Goal: Navigation & Orientation: Find specific page/section

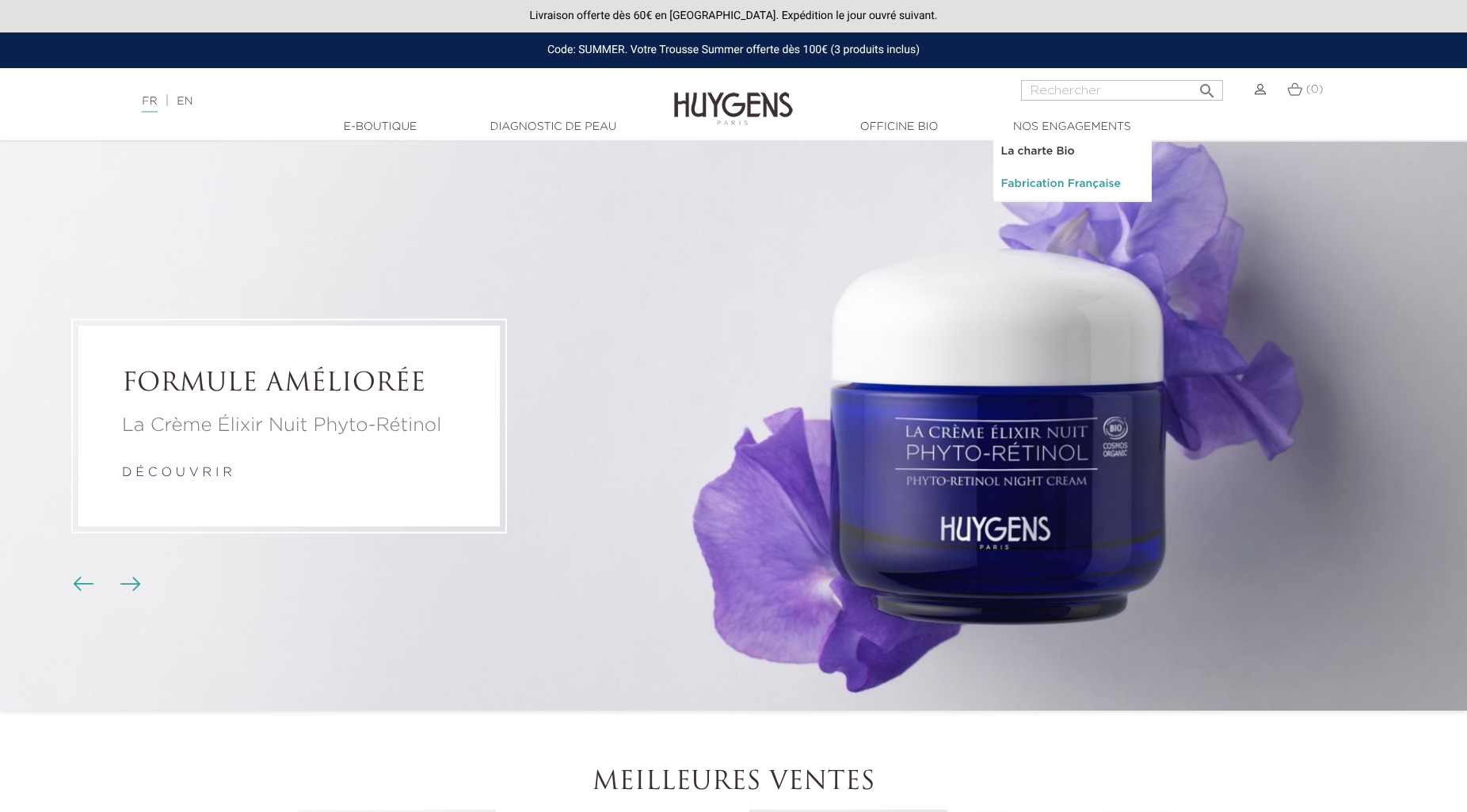
click at [1048, 183] on link "Fabrication Française" at bounding box center [1072, 184] width 158 height 32
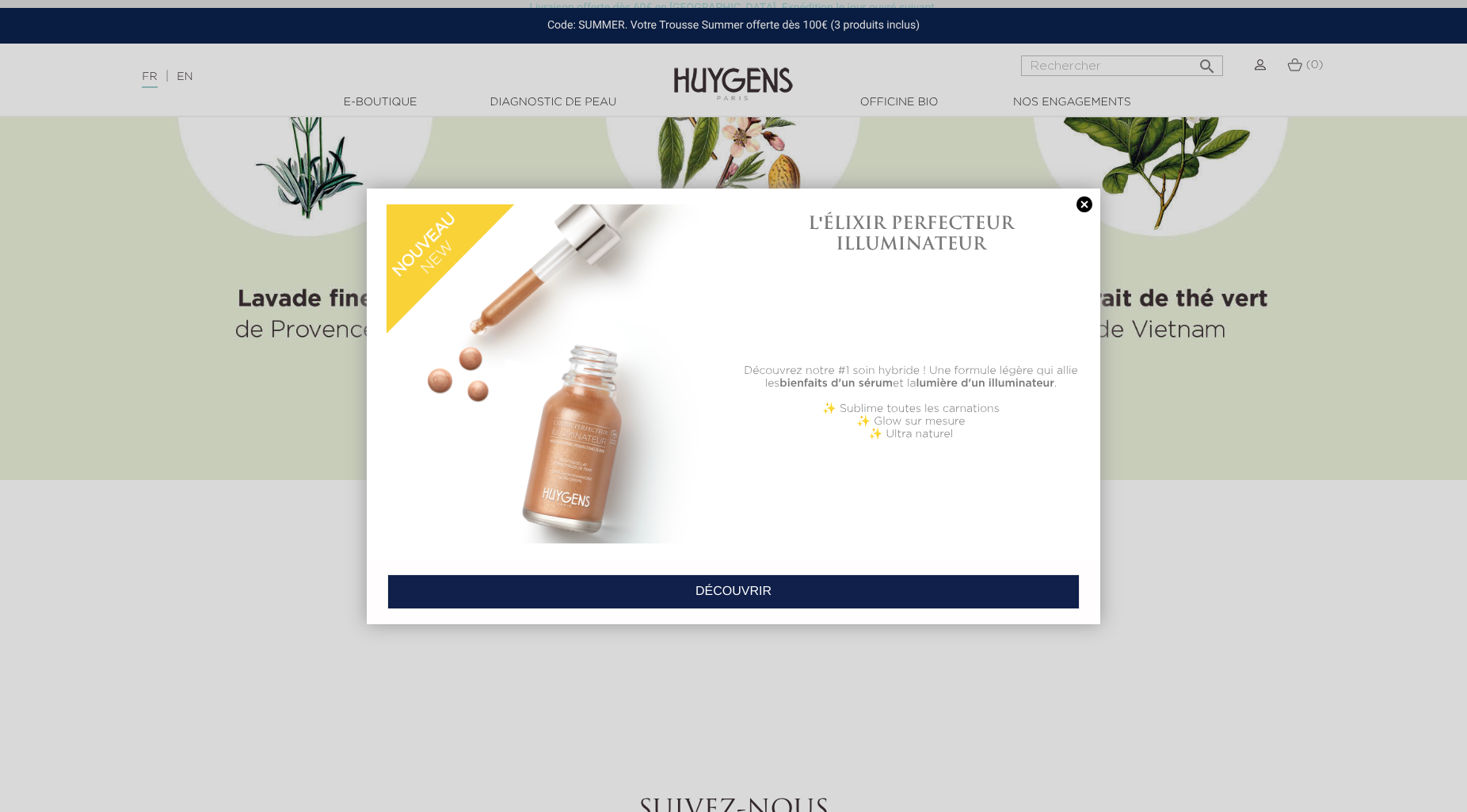
scroll to position [9290, 0]
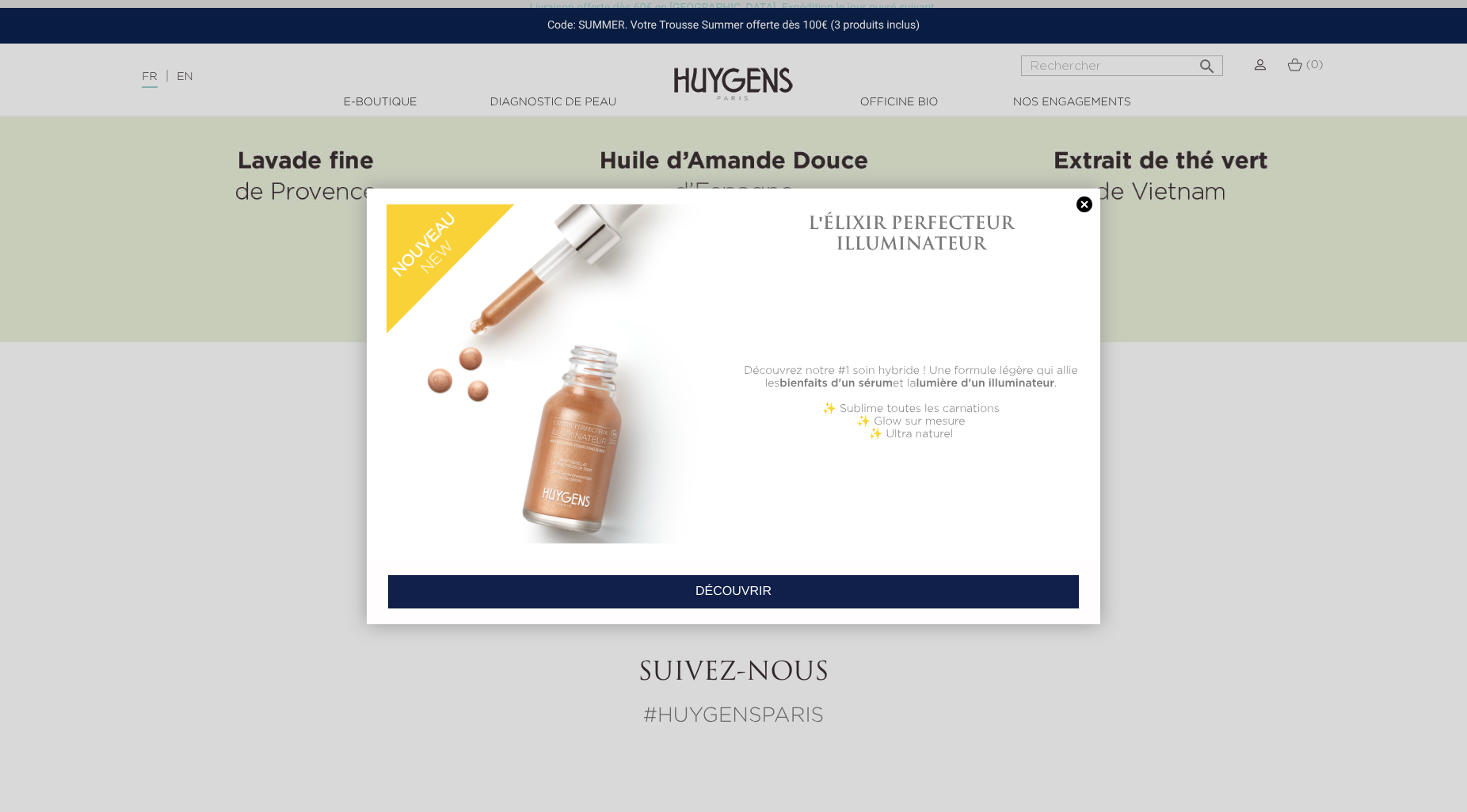
click at [1087, 203] on link at bounding box center [1084, 204] width 22 height 17
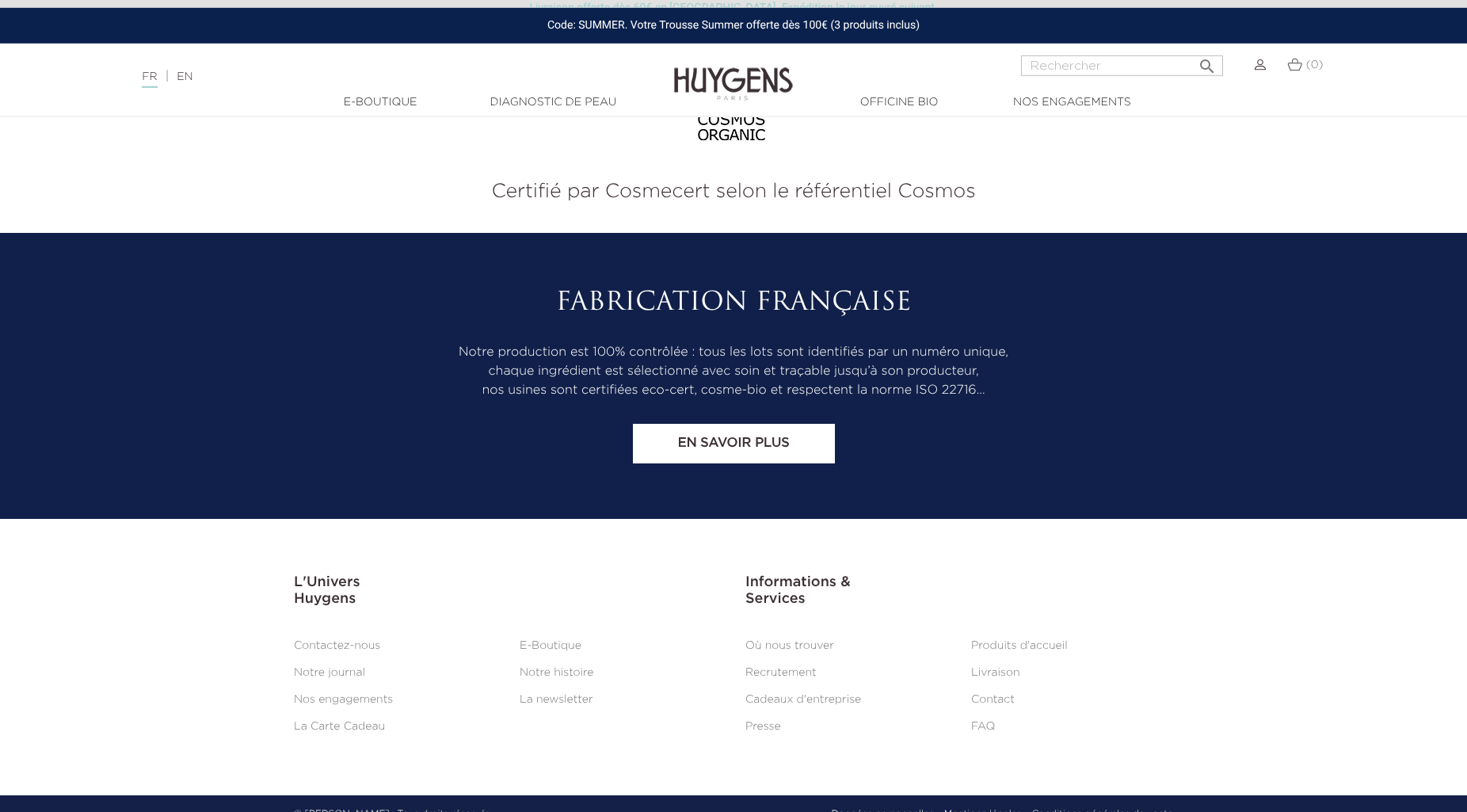
scroll to position [10450, 0]
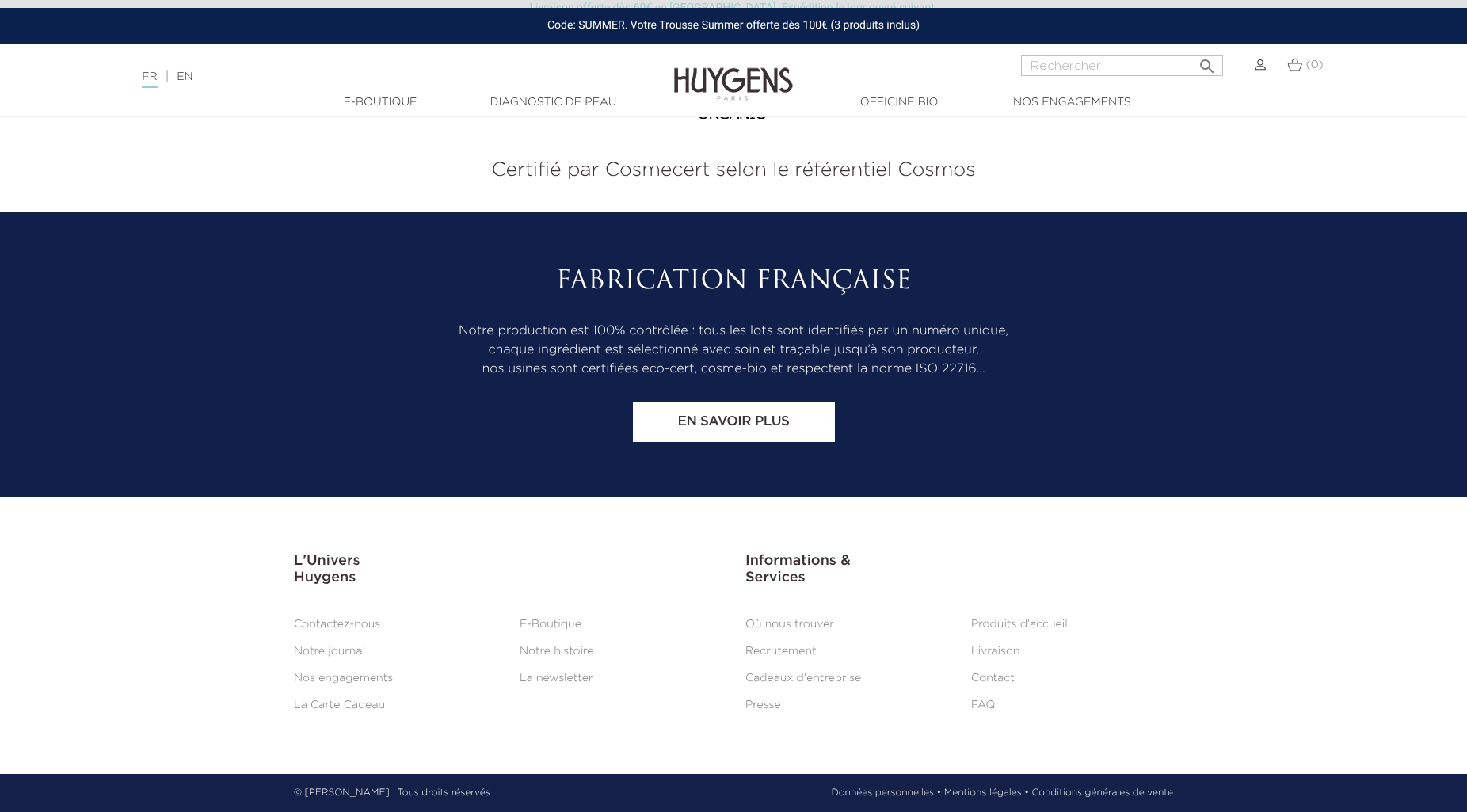
click at [984, 702] on link "FAQ" at bounding box center [983, 704] width 24 height 11
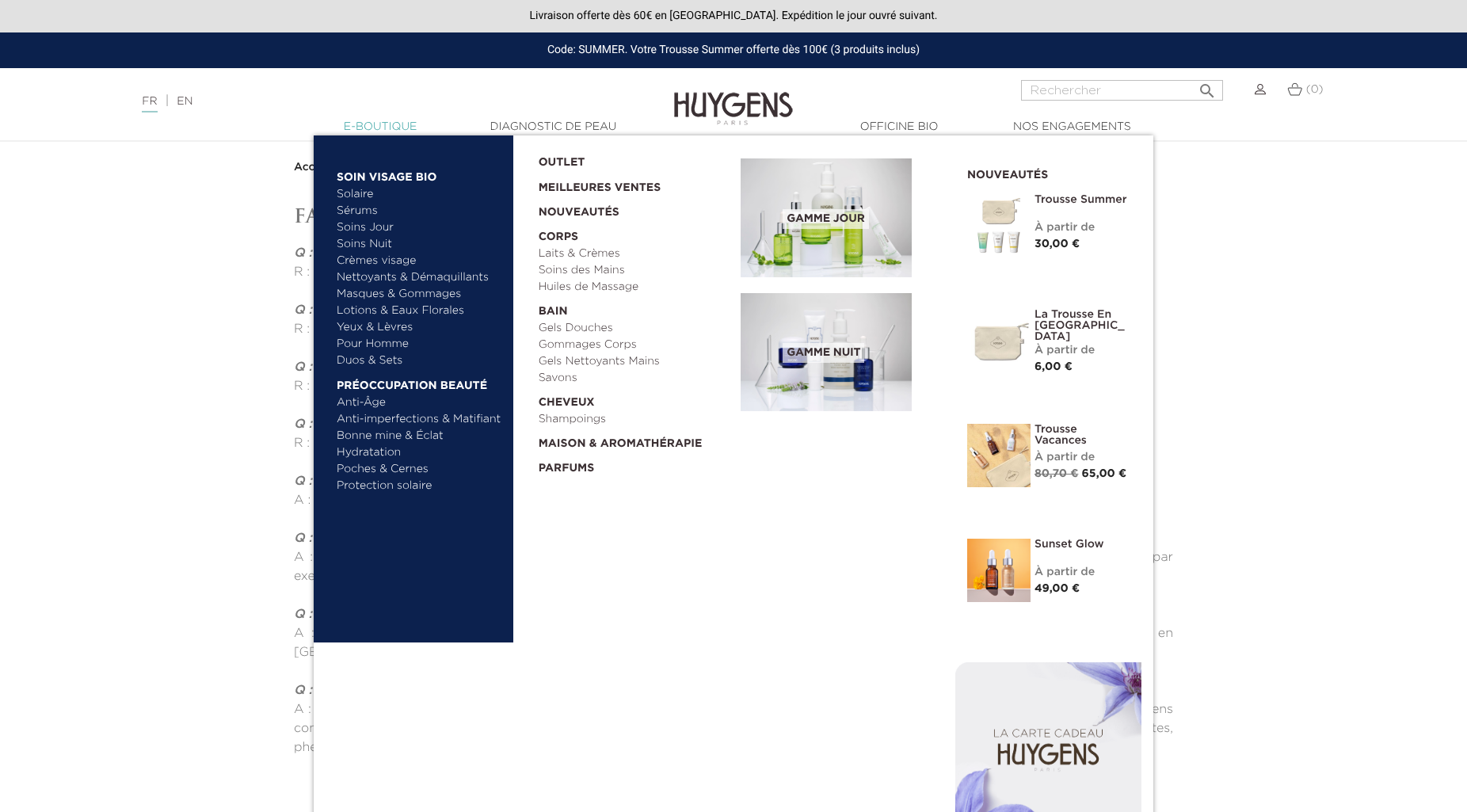
click at [405, 124] on link "  E-Boutique" at bounding box center [380, 127] width 158 height 17
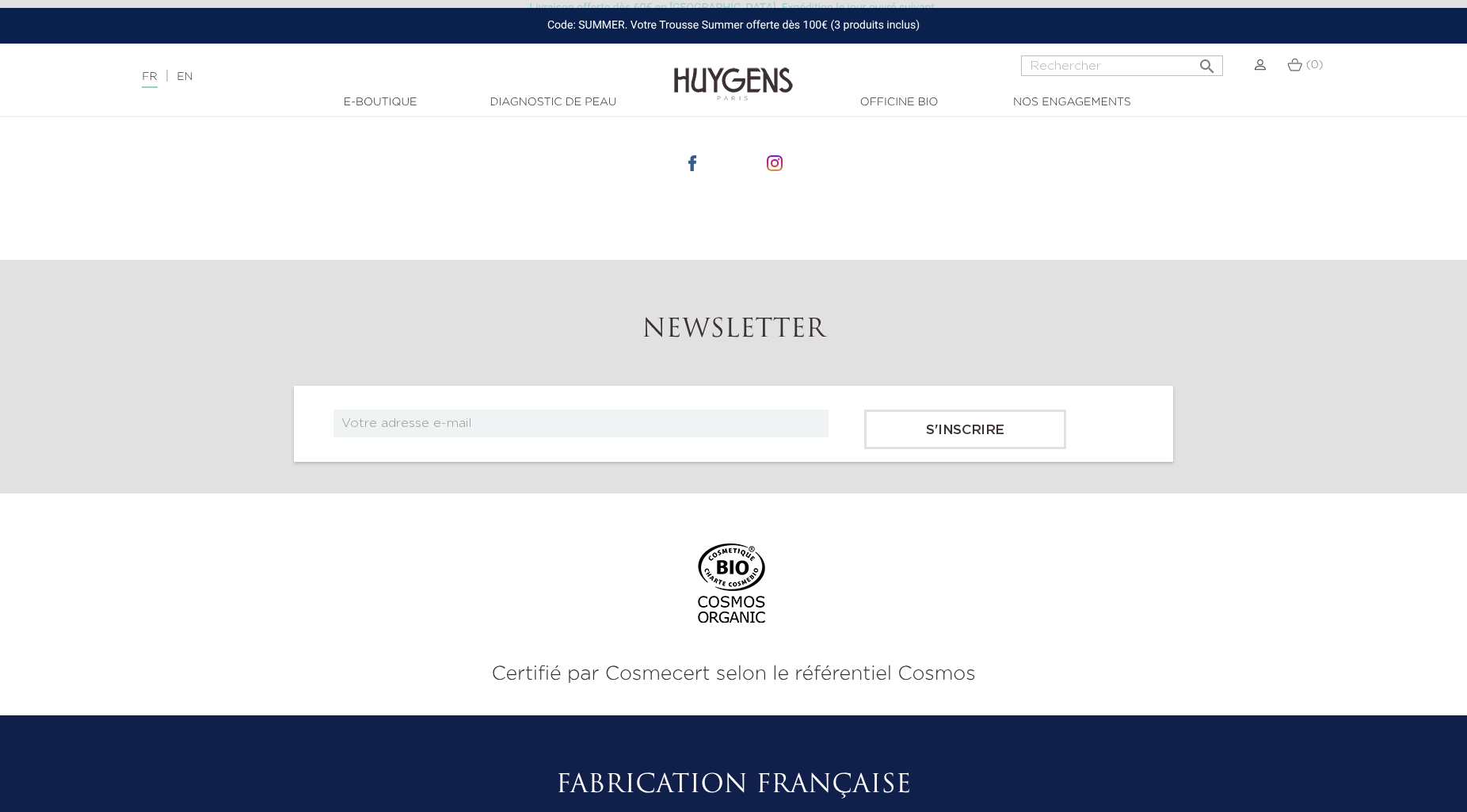
scroll to position [5099, 0]
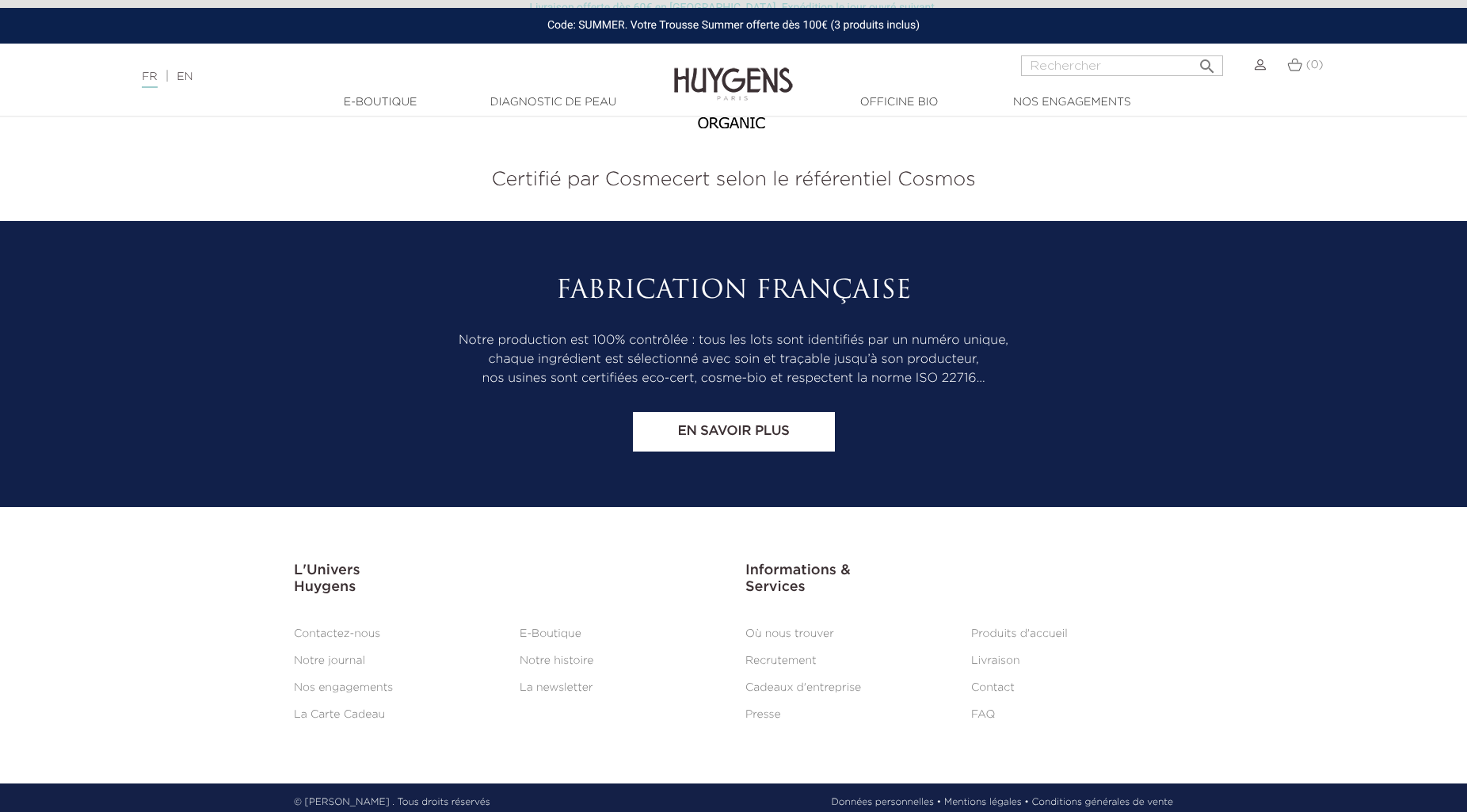
click at [554, 655] on link "Notre histoire" at bounding box center [557, 660] width 74 height 11
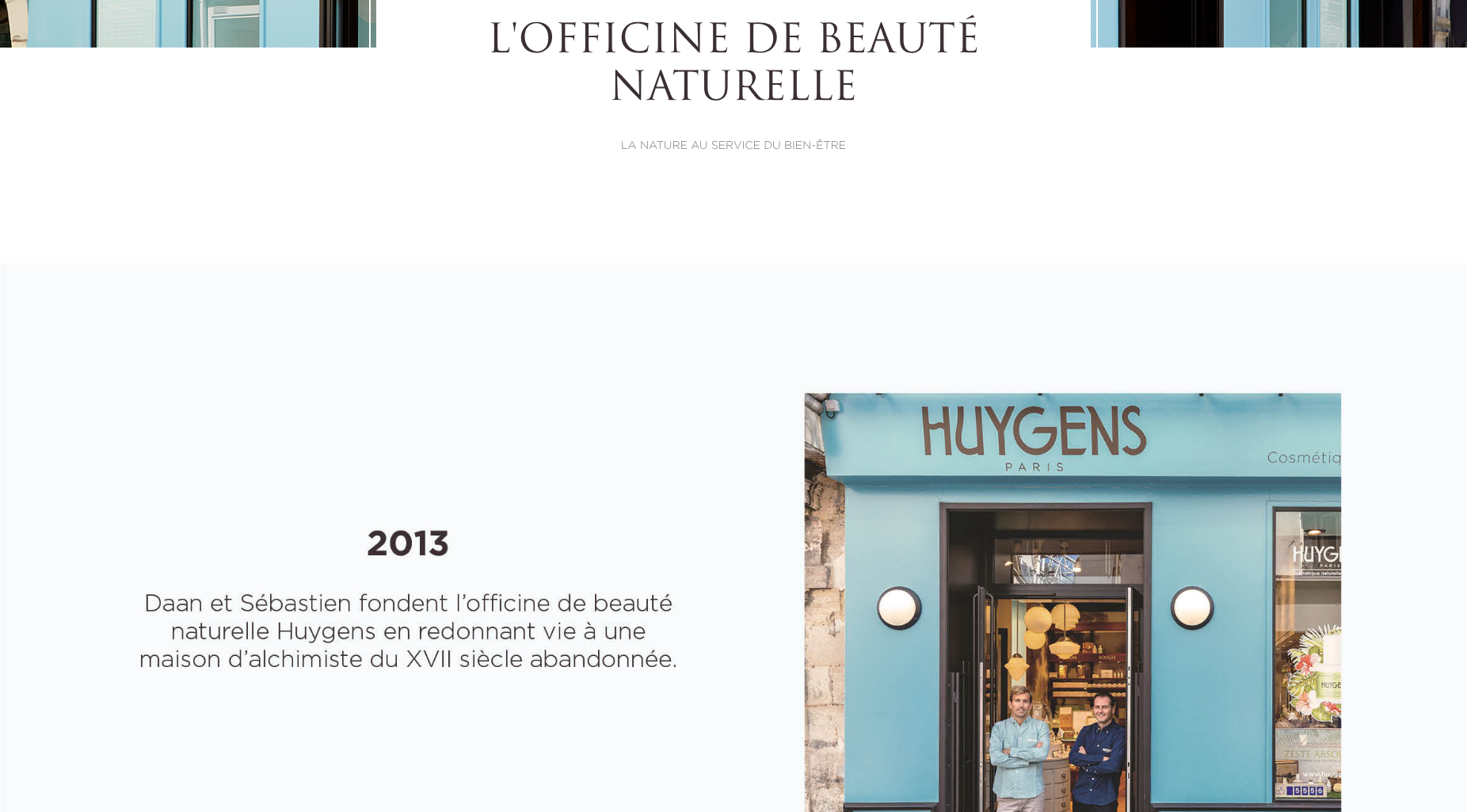
select select "FR"
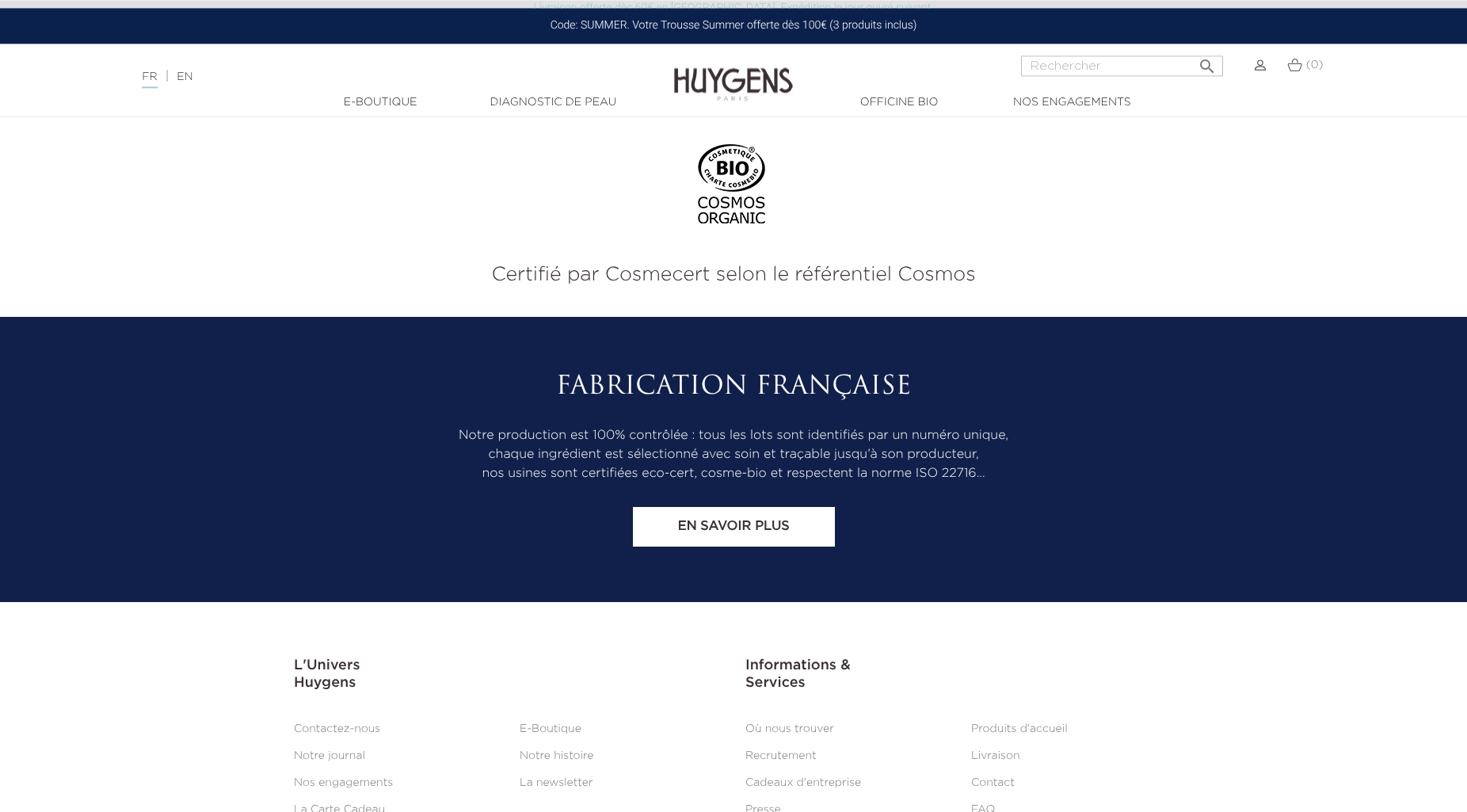
scroll to position [9255, 0]
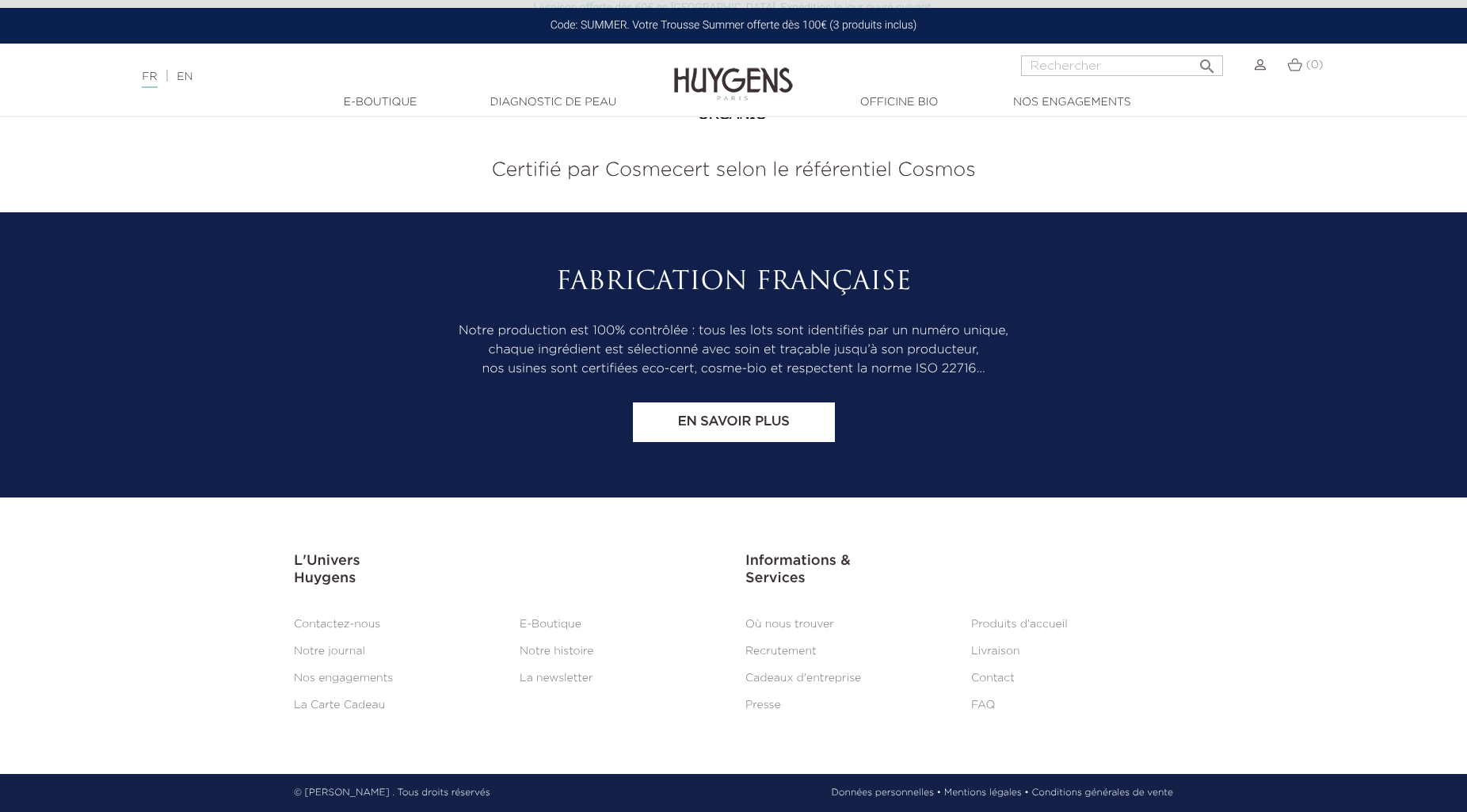
click at [796, 622] on link "Où nous trouver" at bounding box center [789, 624] width 89 height 11
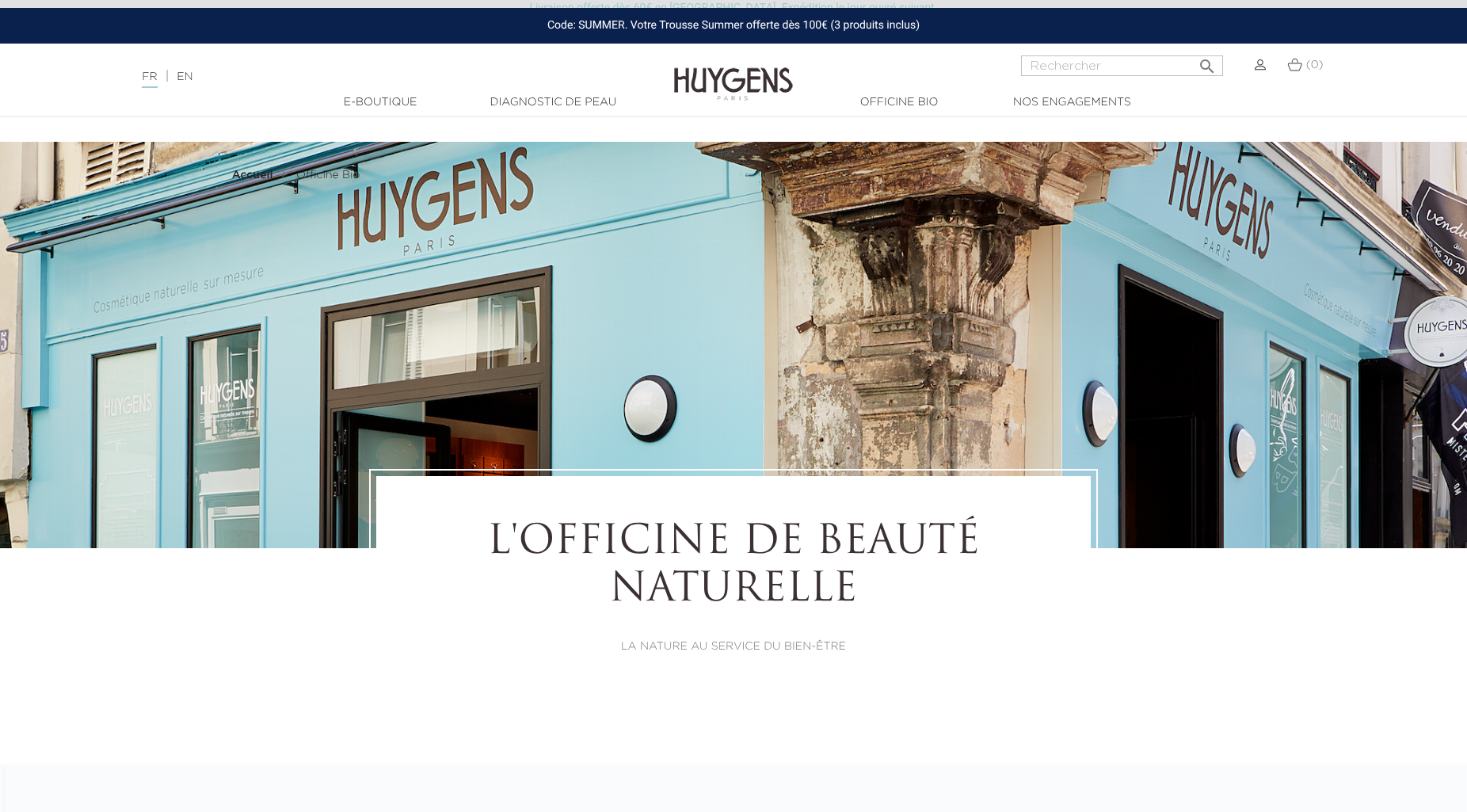
select select "FR"
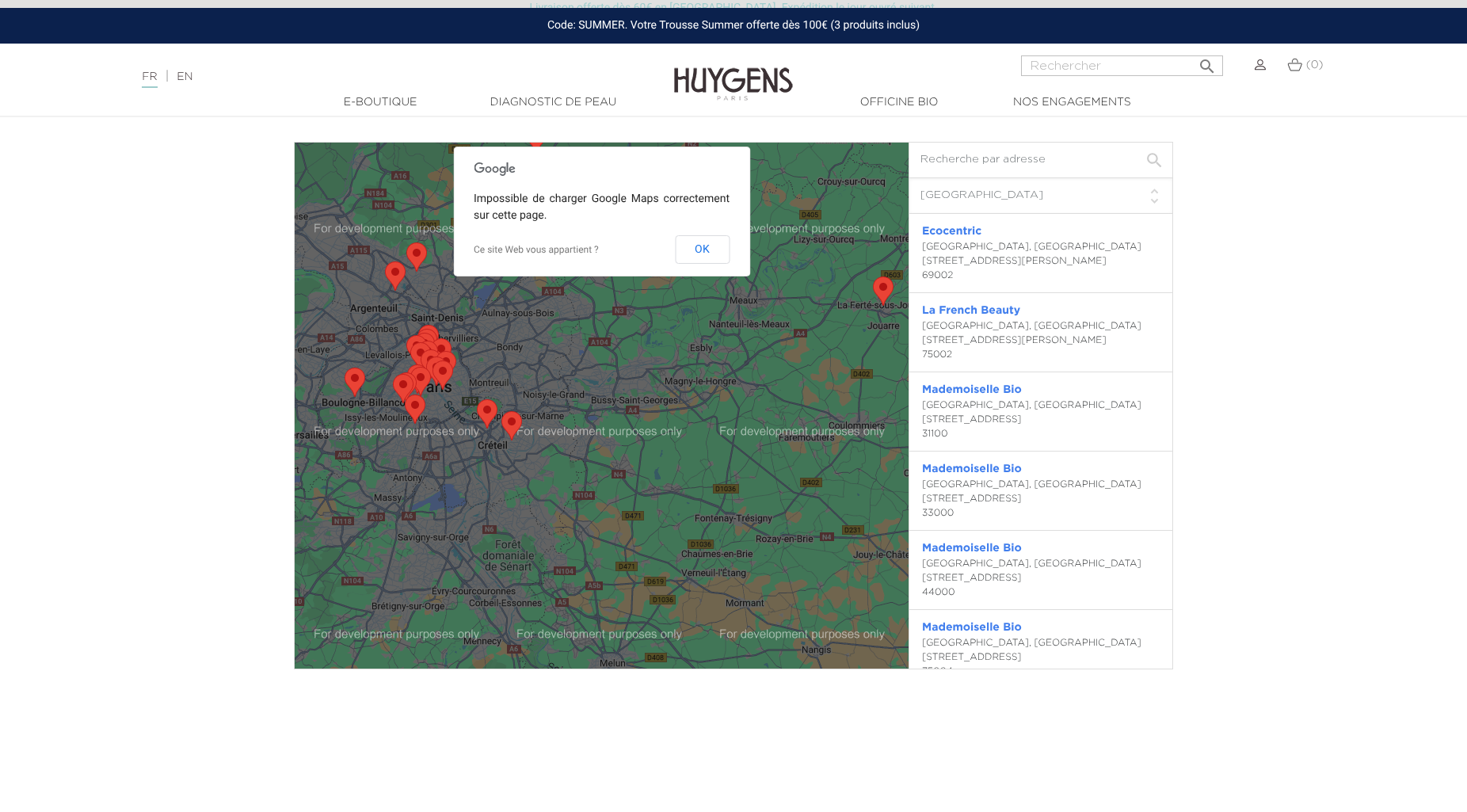
scroll to position [4376, 0]
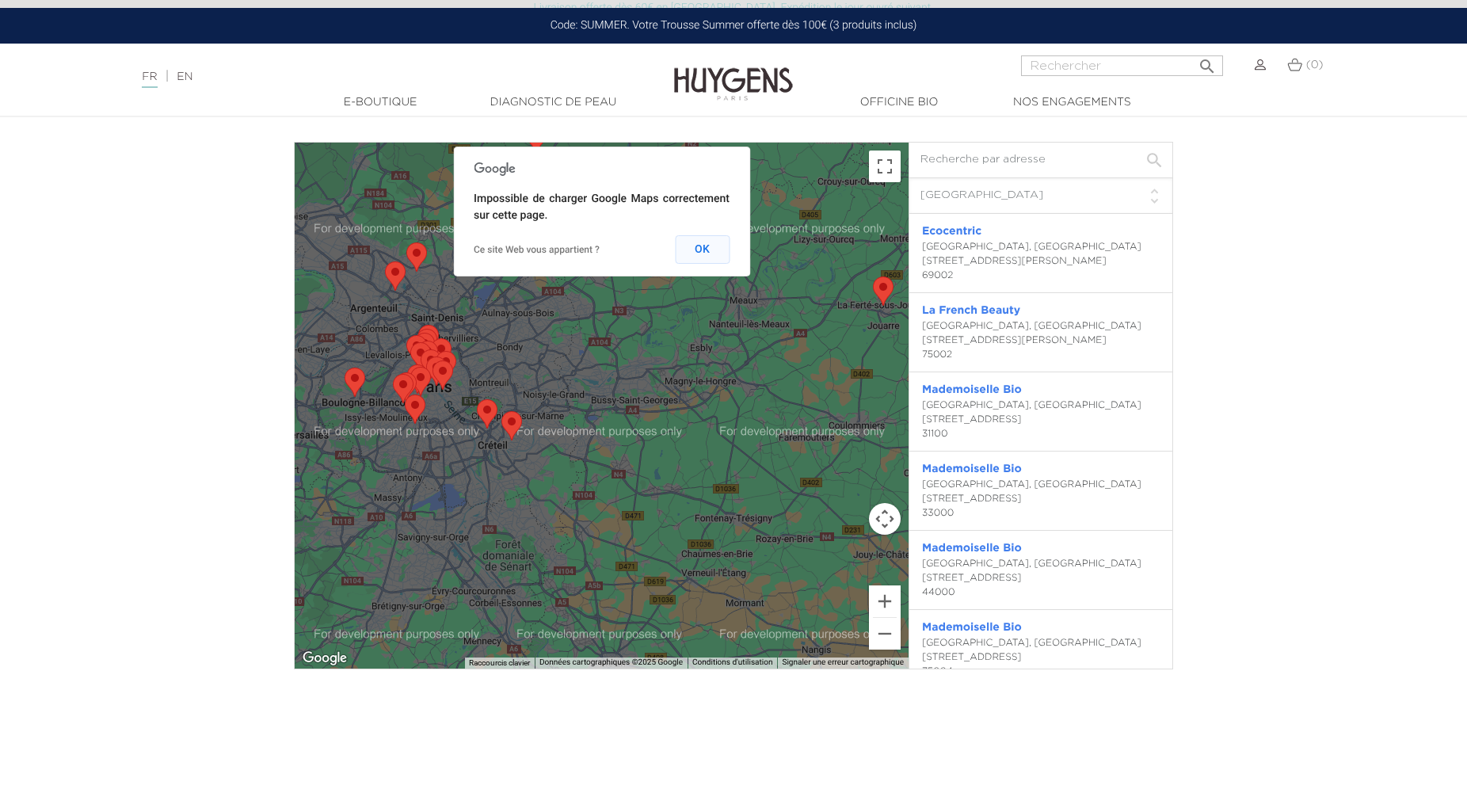
click at [694, 249] on button "OK" at bounding box center [702, 249] width 55 height 29
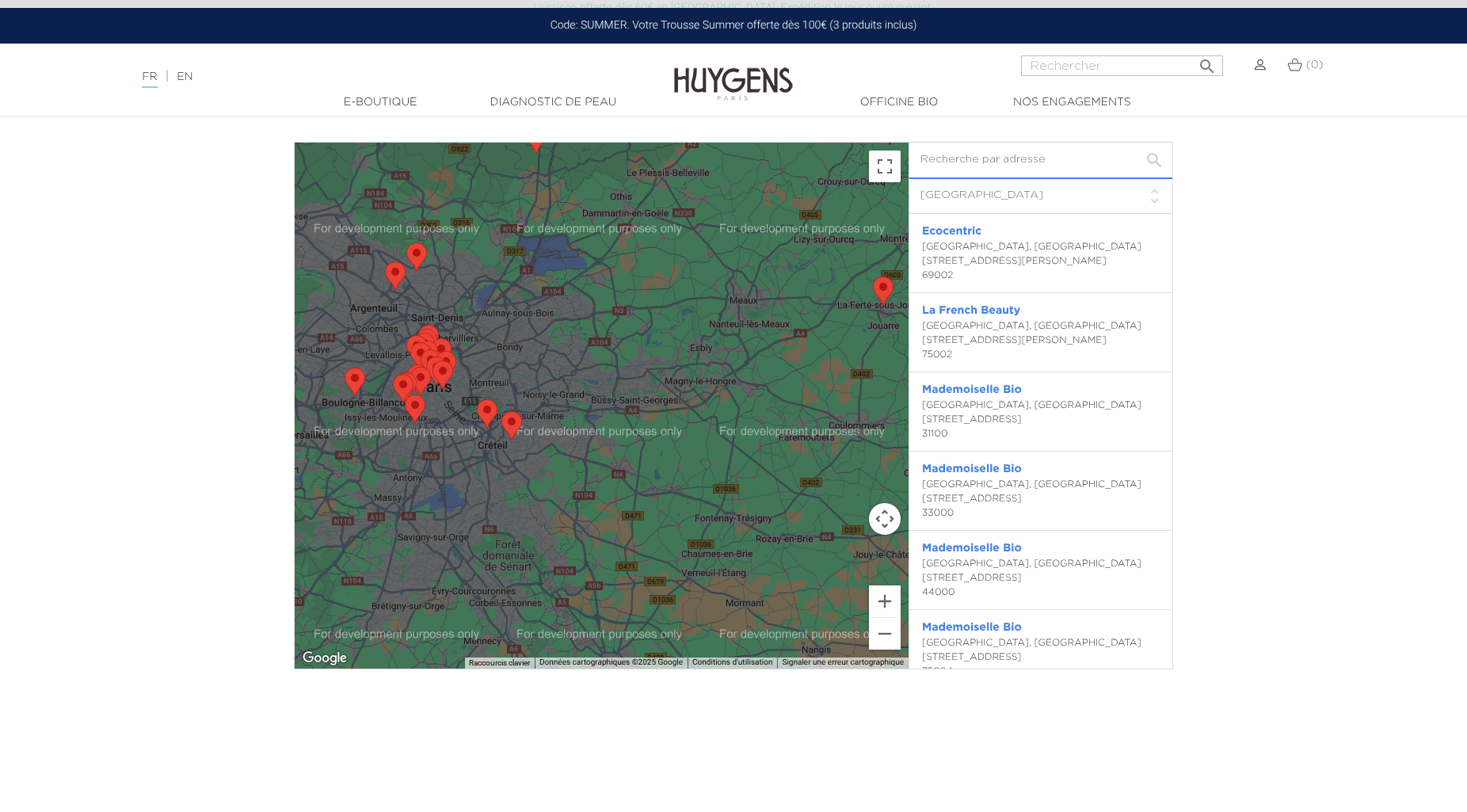
click at [969, 162] on input "text" at bounding box center [1040, 161] width 263 height 36
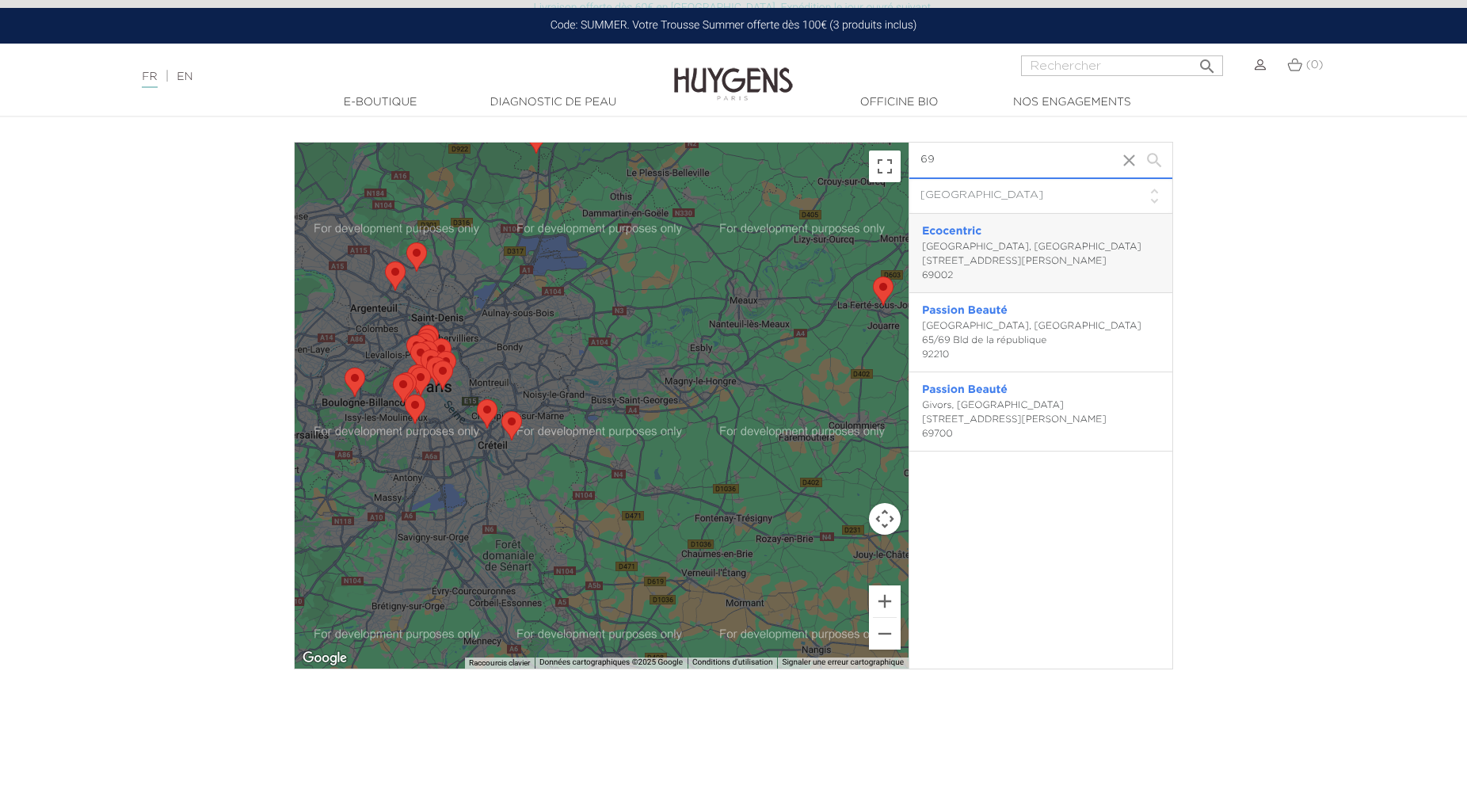
type input "69"
click at [966, 261] on div "Lyon, France 9 rue Marcel Gabriel Rivière 69002" at bounding box center [1041, 261] width 238 height 43
click at [954, 230] on link "Ecocentric" at bounding box center [951, 231] width 59 height 11
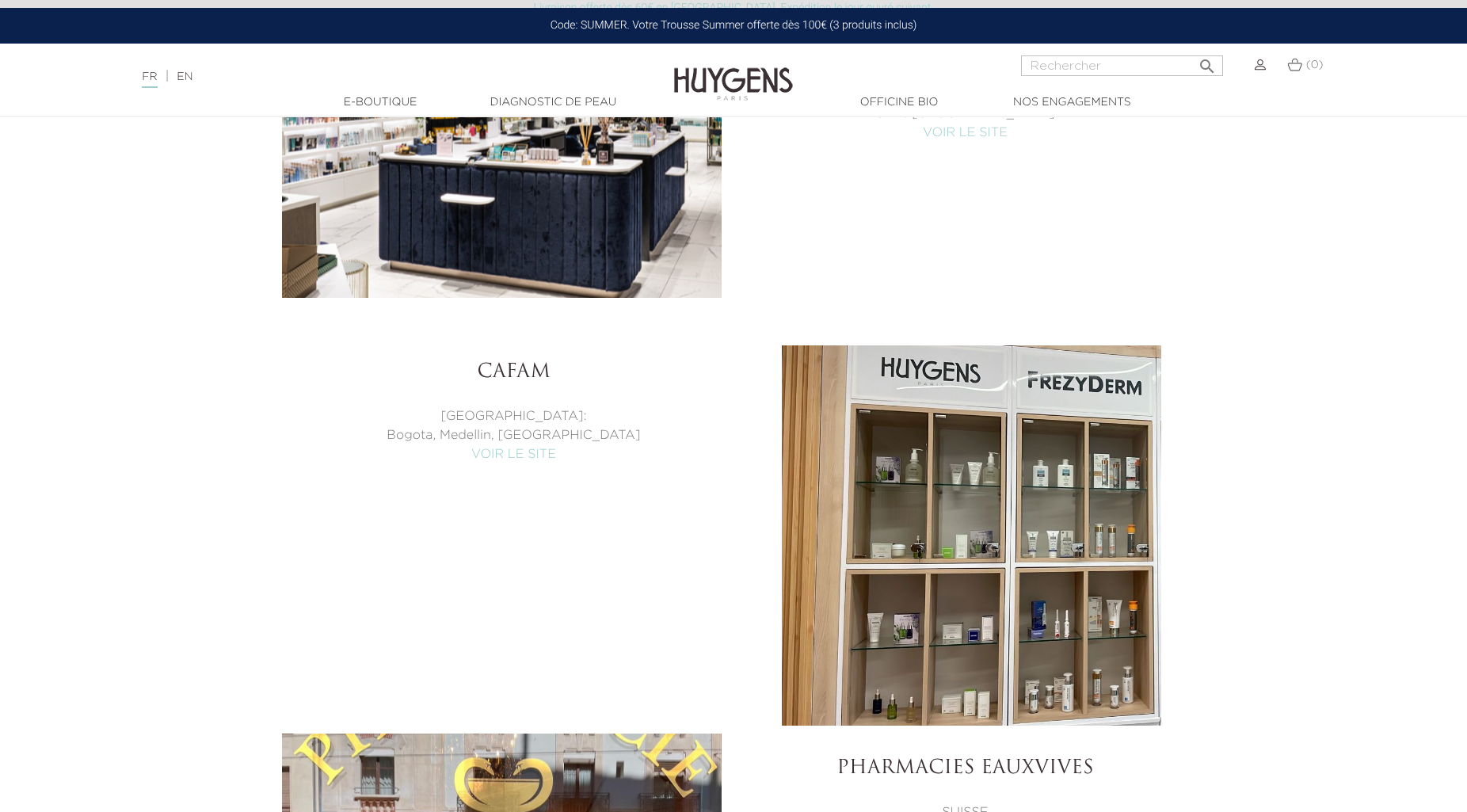
scroll to position [6718, 0]
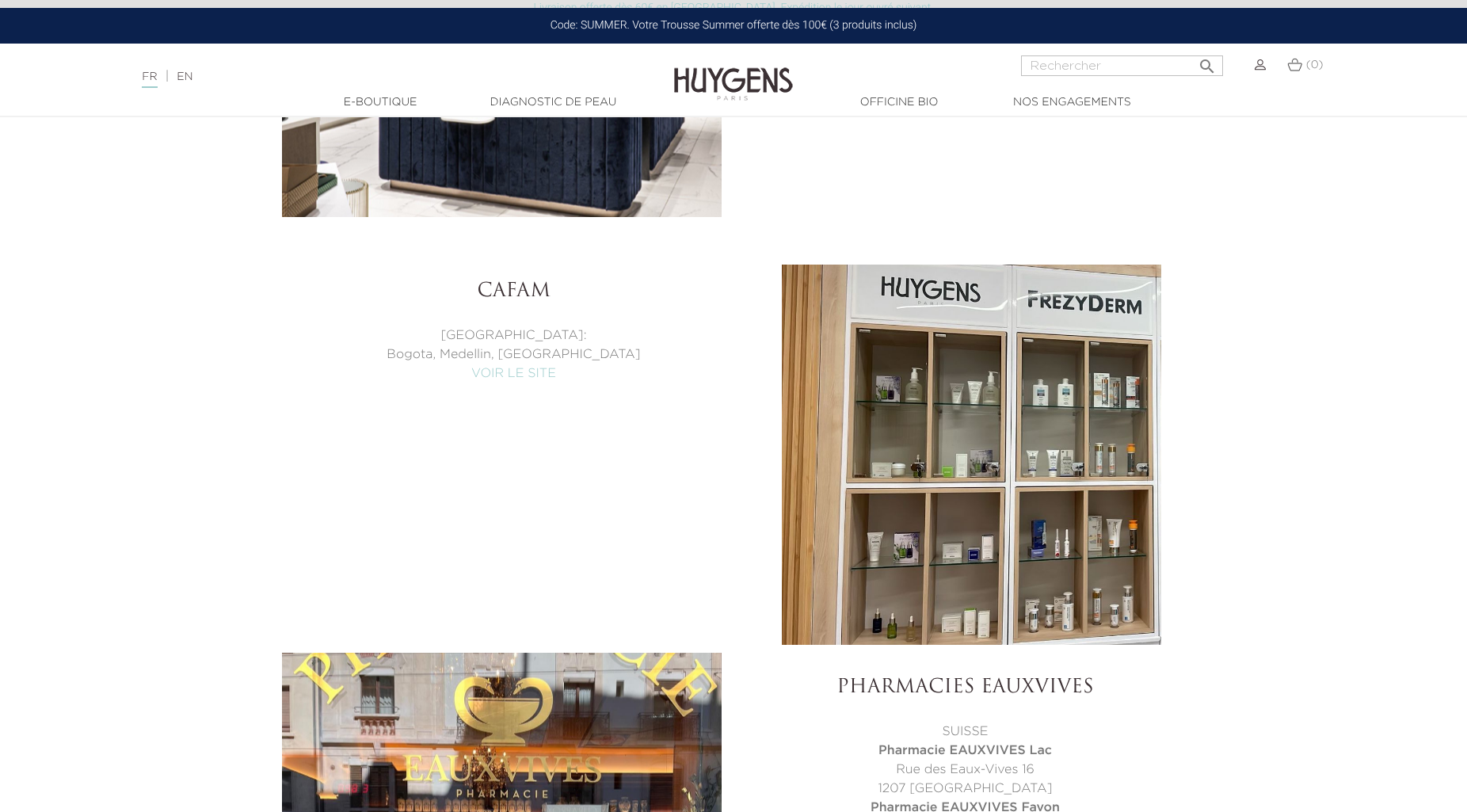
click at [973, 388] on div at bounding box center [953, 455] width 416 height 396
click at [507, 370] on link "VOIR LE SITE" at bounding box center [513, 373] width 85 height 13
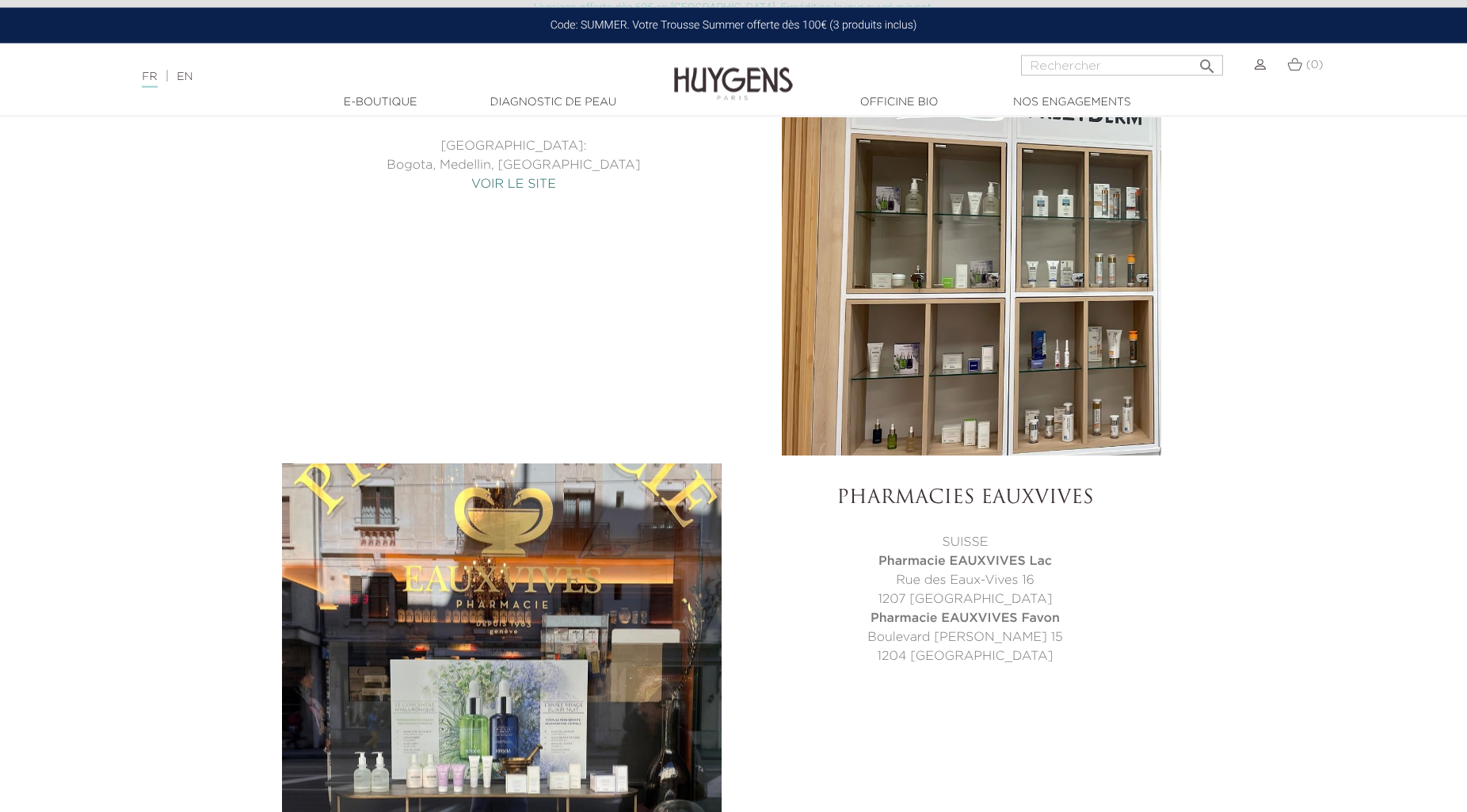
scroll to position [6880, 0]
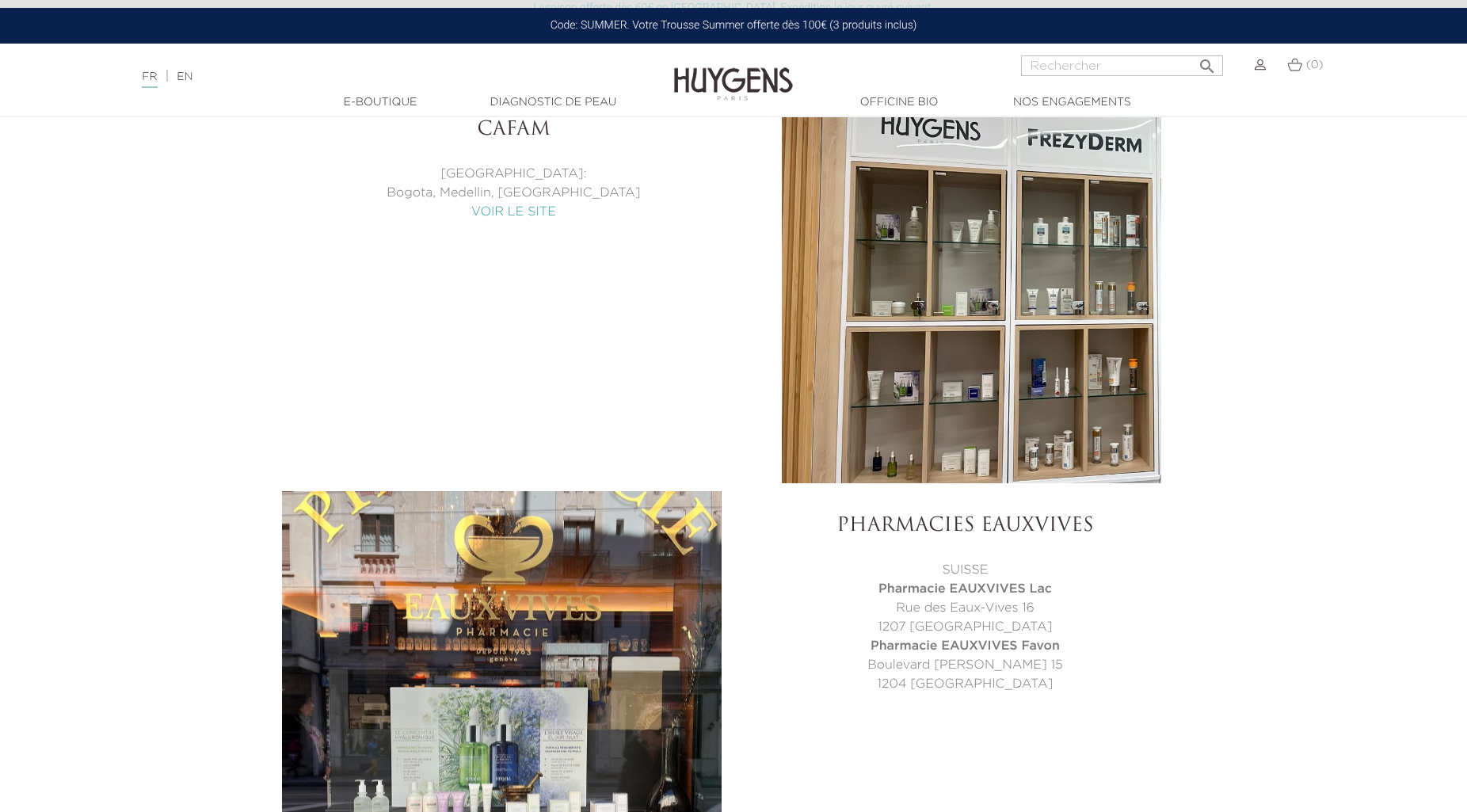
click at [530, 211] on link "VOIR LE SITE" at bounding box center [513, 212] width 85 height 13
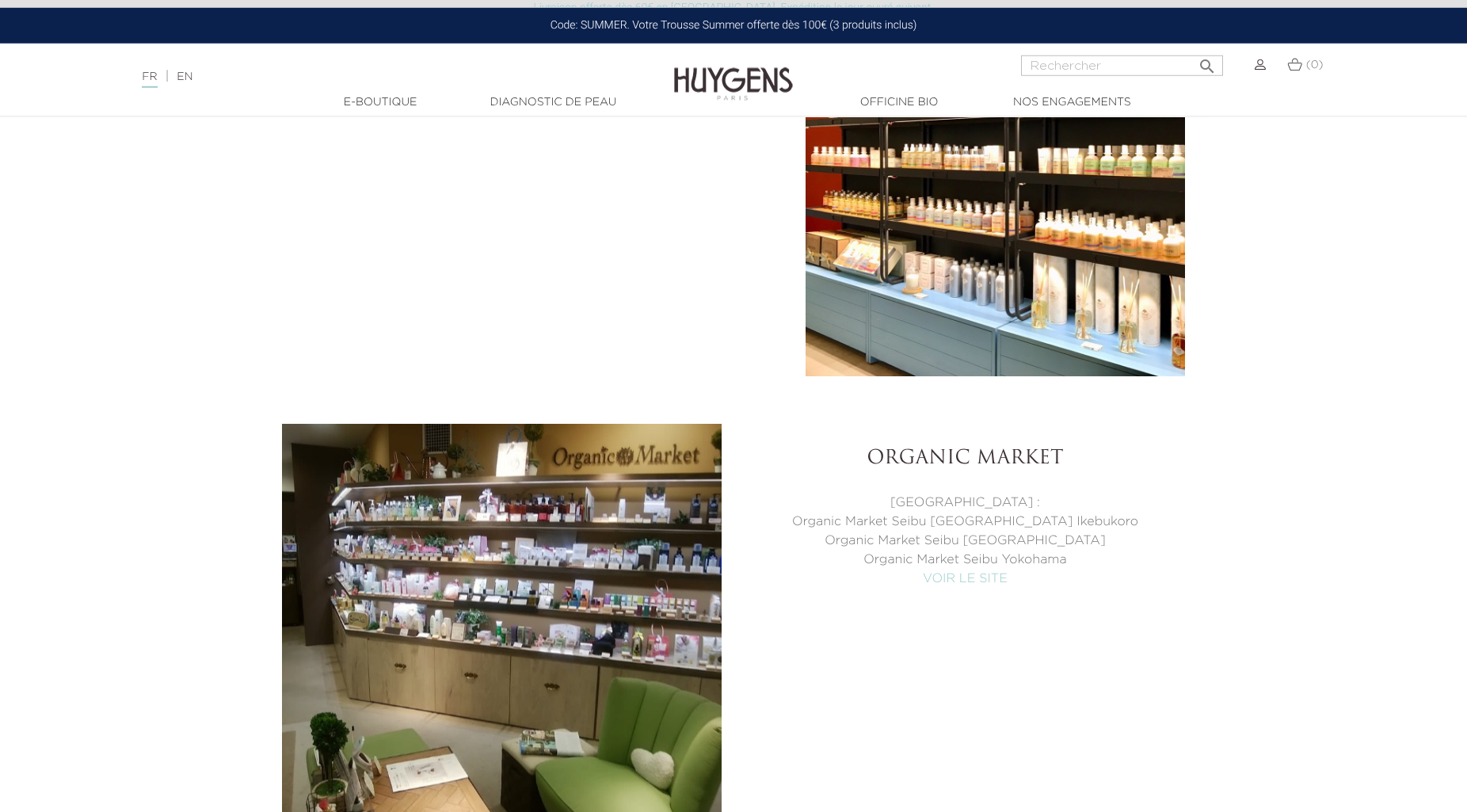
scroll to position [7849, 0]
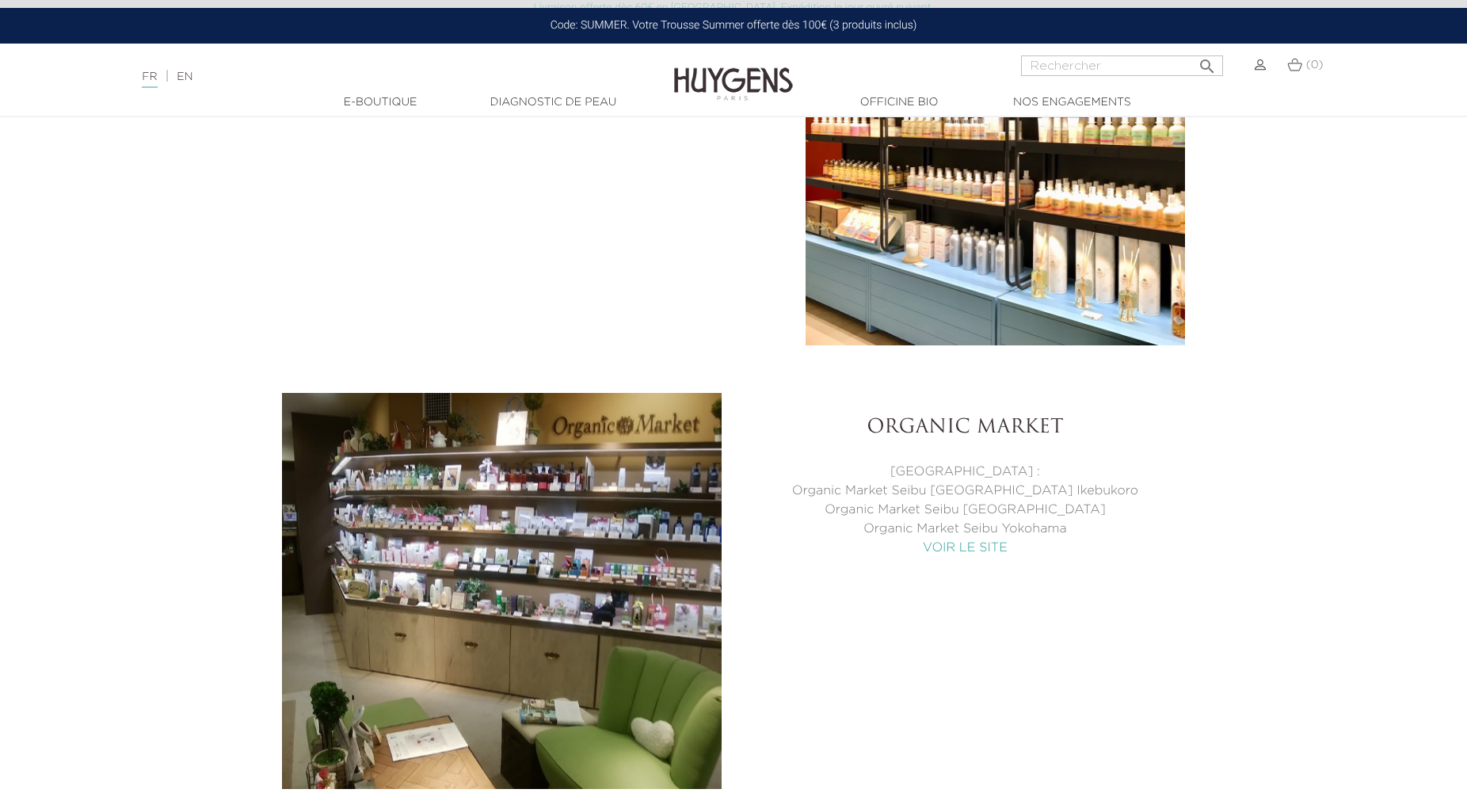
click at [983, 547] on link "VOIR LE SITE" at bounding box center [965, 548] width 85 height 13
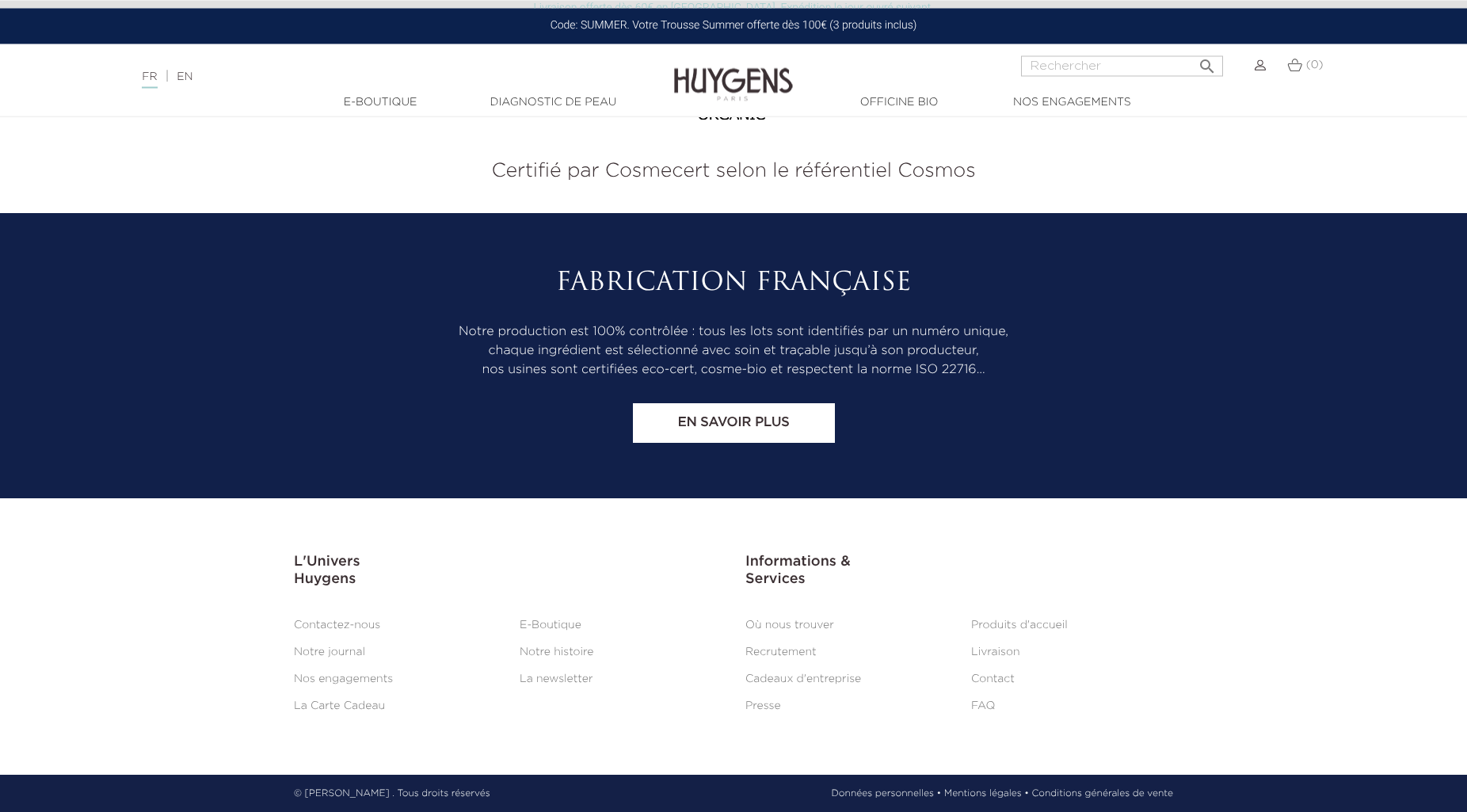
scroll to position [9255, 0]
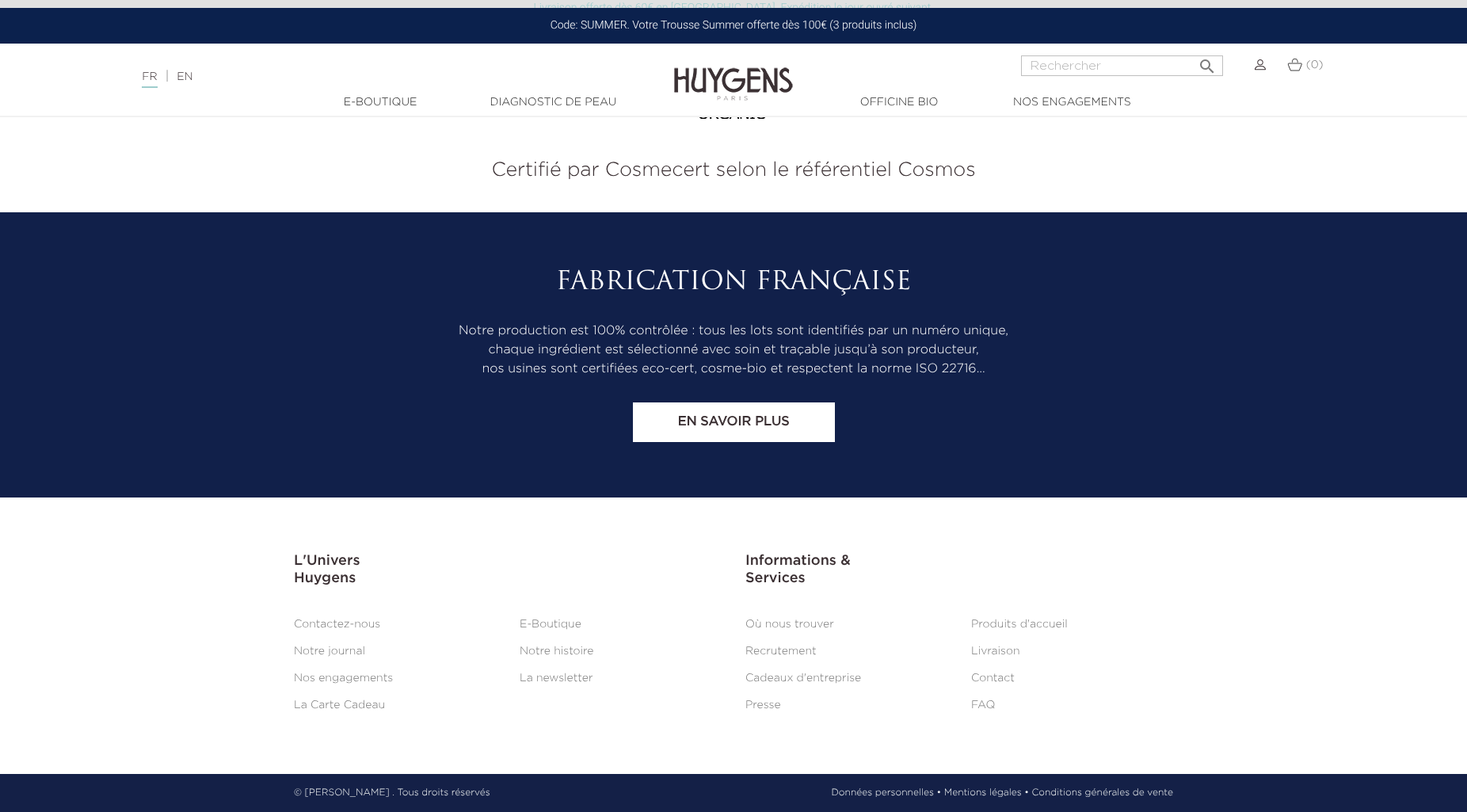
click at [989, 681] on link "Contact" at bounding box center [993, 677] width 44 height 11
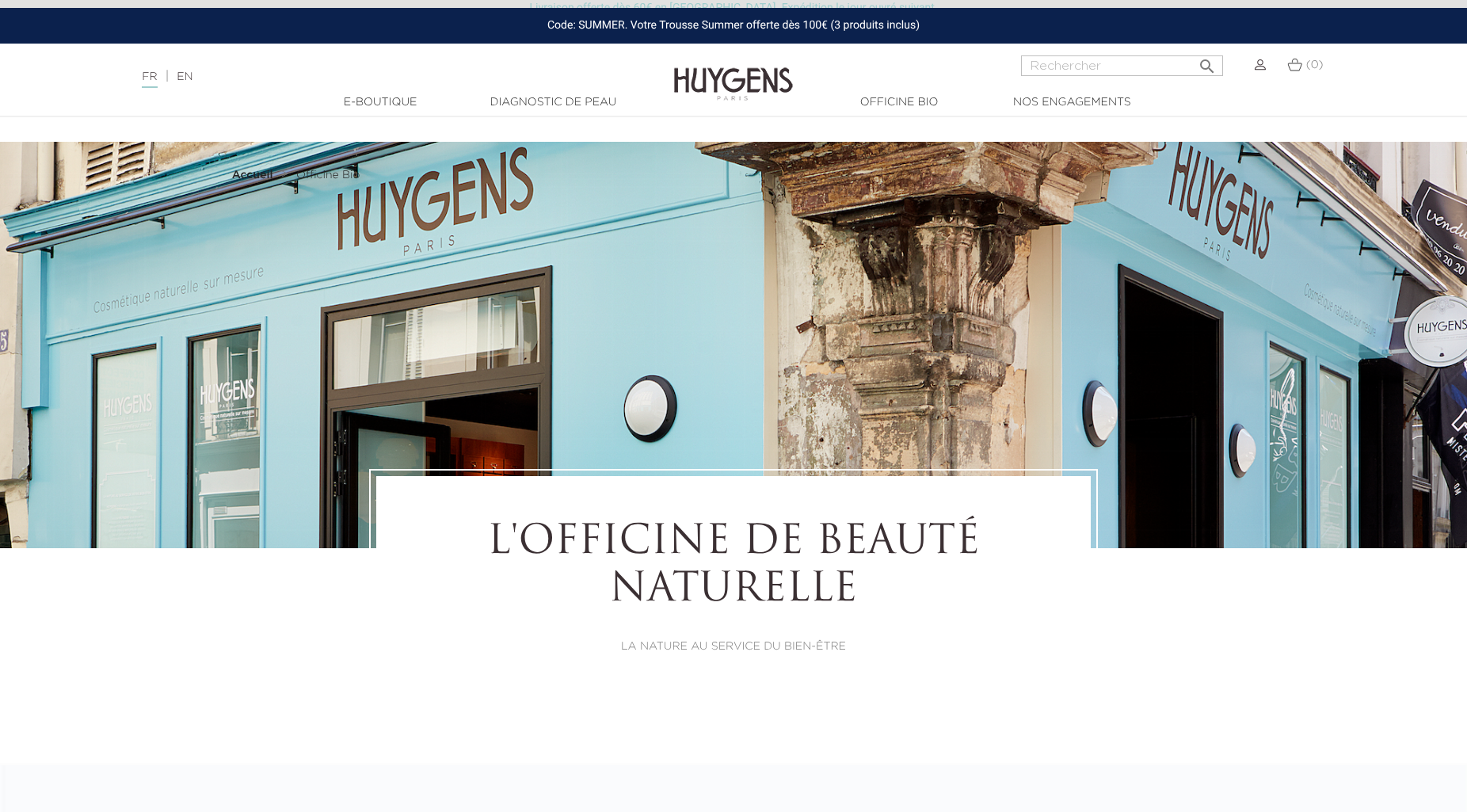
select select "FR"
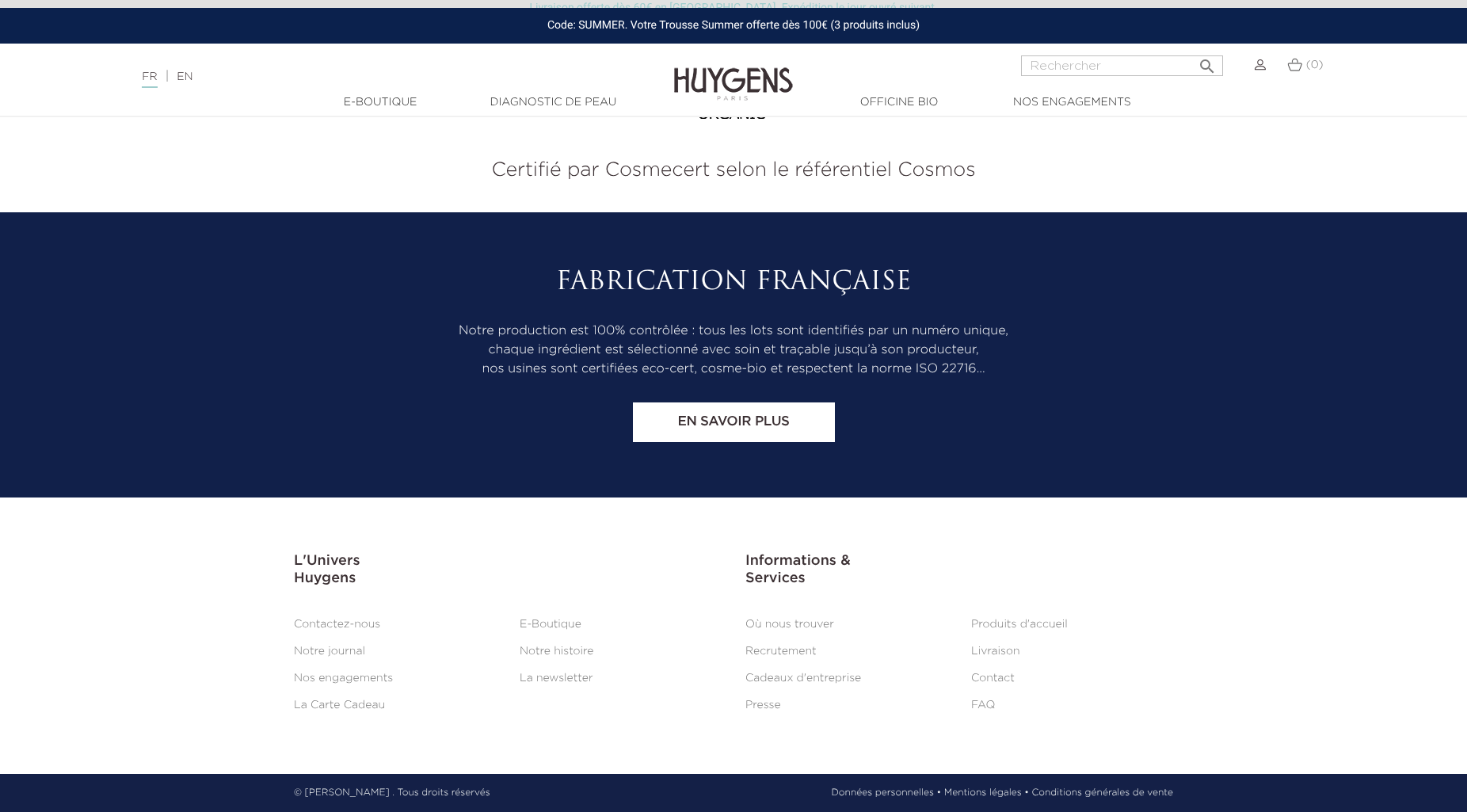
scroll to position [9255, 0]
click at [992, 646] on link "Livraison" at bounding box center [995, 650] width 49 height 11
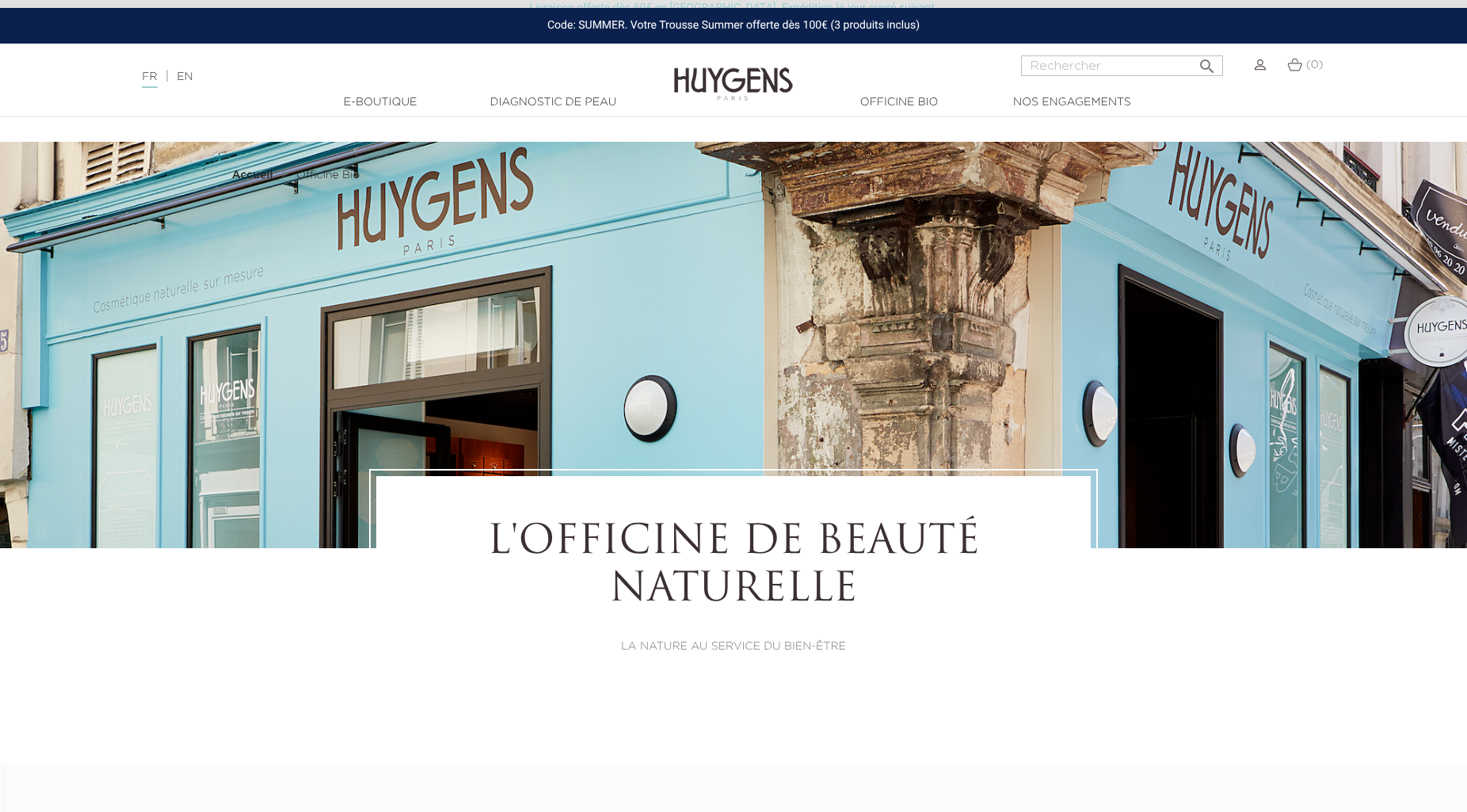
select select "FR"
